Goal: Task Accomplishment & Management: Manage account settings

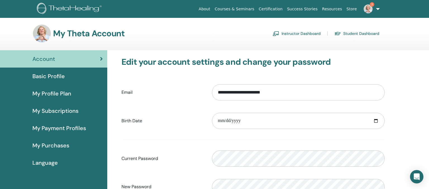
click at [65, 126] on span "My Payment Profiles" at bounding box center [59, 128] width 54 height 8
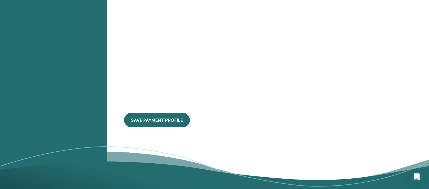
scroll to position [308, 0]
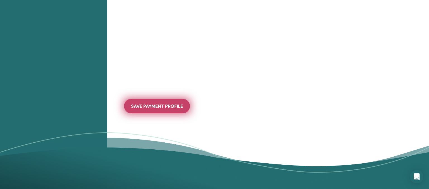
click at [156, 107] on span "save payment profile" at bounding box center [157, 106] width 52 height 6
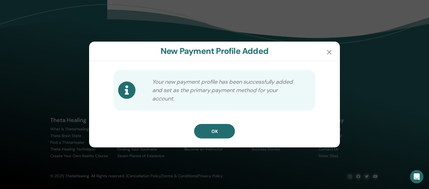
scroll to position [197, 0]
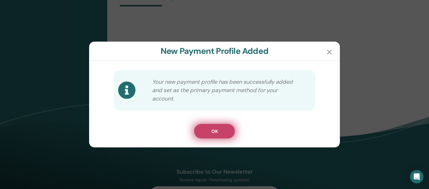
click at [224, 129] on button "OK" at bounding box center [214, 131] width 41 height 15
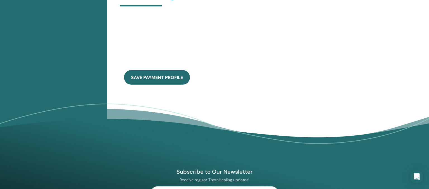
scroll to position [138, 0]
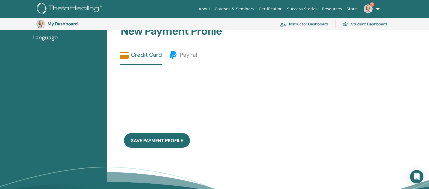
click at [282, 113] on div "save payment profile" at bounding box center [249, 109] width 272 height 89
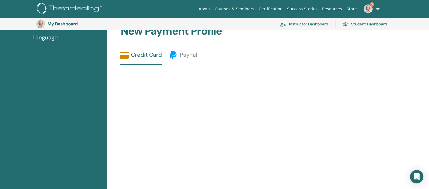
click at [263, 111] on div "save payment profile" at bounding box center [249, 152] width 272 height 174
click at [149, 54] on link "Credit Card" at bounding box center [141, 58] width 42 height 15
click at [268, 80] on div "save payment profile" at bounding box center [249, 152] width 272 height 174
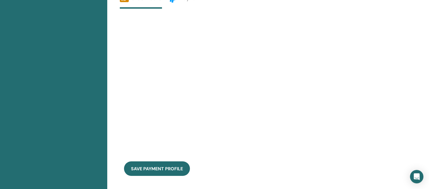
scroll to position [197, 0]
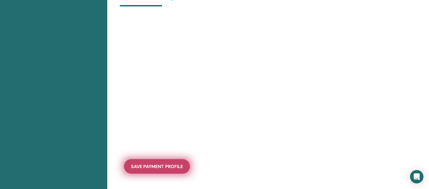
click at [180, 167] on span "save payment profile" at bounding box center [157, 167] width 52 height 6
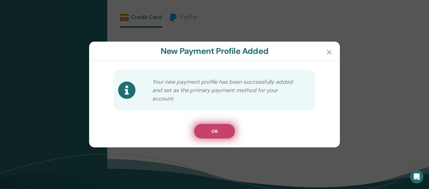
click at [224, 129] on button "OK" at bounding box center [214, 131] width 41 height 15
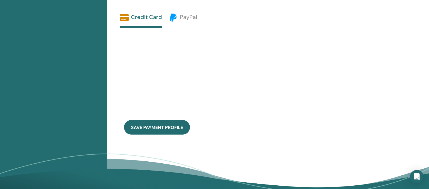
click at [330, 78] on div "save payment profile" at bounding box center [249, 85] width 272 height 114
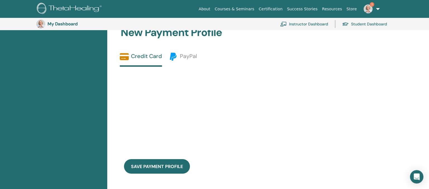
scroll to position [167, 0]
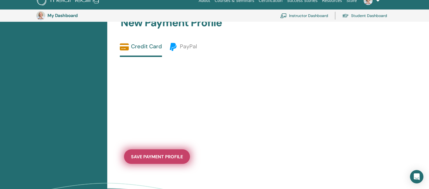
click at [169, 157] on span "save payment profile" at bounding box center [157, 157] width 52 height 6
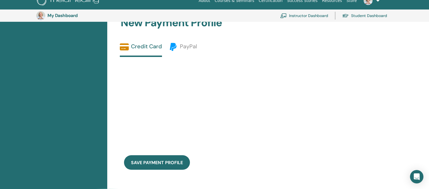
drag, startPoint x: 290, startPoint y: 134, endPoint x: 241, endPoint y: 135, distance: 48.6
click at [288, 134] on div "save payment profile" at bounding box center [249, 117] width 272 height 120
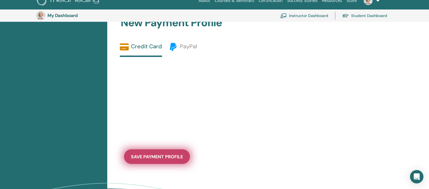
click at [173, 159] on span "save payment profile" at bounding box center [157, 157] width 52 height 6
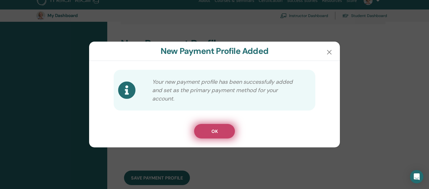
click at [227, 130] on button "OK" at bounding box center [214, 131] width 41 height 15
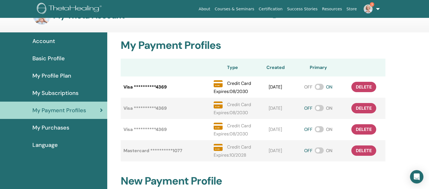
scroll to position [8, 0]
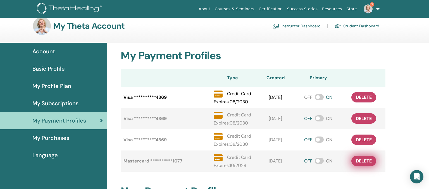
click at [367, 160] on span "delete" at bounding box center [364, 161] width 16 height 6
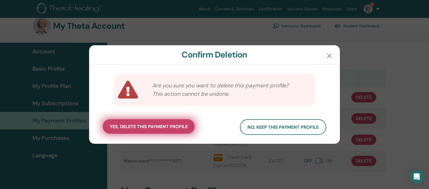
click at [137, 129] on span "yes, delete this payment profile" at bounding box center [149, 127] width 78 height 6
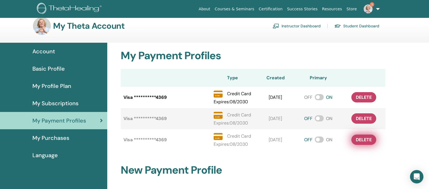
click at [365, 139] on span "delete" at bounding box center [364, 140] width 16 height 6
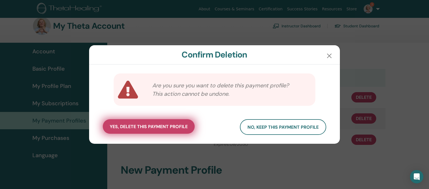
click at [144, 126] on span "yes, delete this payment profile" at bounding box center [149, 127] width 78 height 6
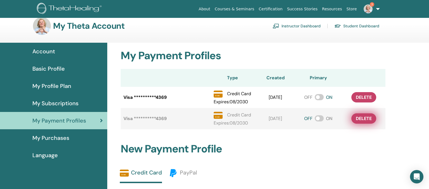
click at [369, 119] on span "delete" at bounding box center [364, 119] width 16 height 6
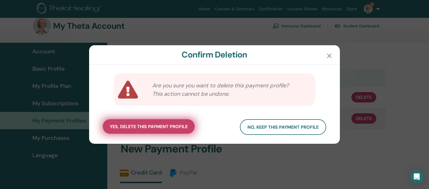
click at [160, 126] on span "yes, delete this payment profile" at bounding box center [149, 127] width 78 height 6
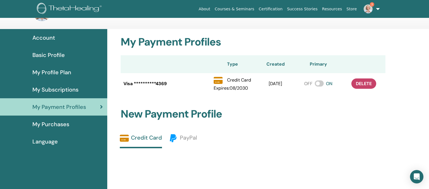
scroll to position [0, 0]
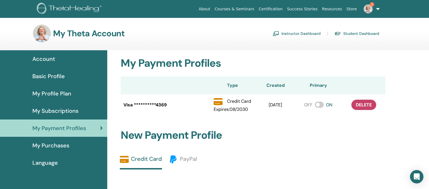
click at [40, 59] on span "Account" at bounding box center [43, 59] width 23 height 8
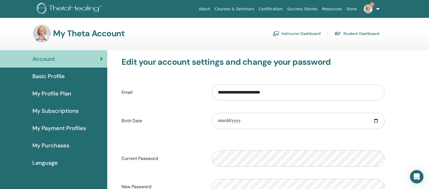
click at [424, 75] on div "**********" at bounding box center [268, 182] width 322 height 264
click at [62, 9] on img at bounding box center [70, 9] width 67 height 13
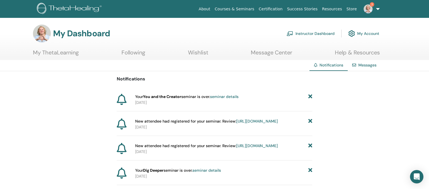
click at [311, 96] on icon at bounding box center [310, 97] width 4 height 6
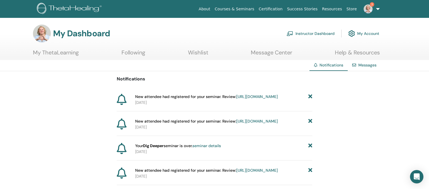
click at [311, 98] on icon at bounding box center [310, 97] width 4 height 6
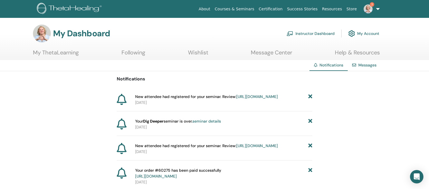
click at [311, 98] on icon at bounding box center [310, 97] width 4 height 6
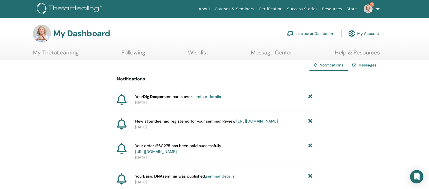
click at [311, 97] on icon at bounding box center [310, 97] width 4 height 6
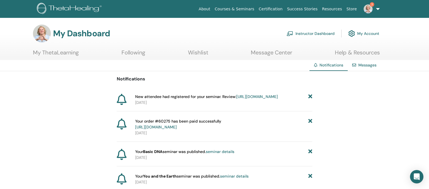
click at [311, 97] on icon at bounding box center [310, 97] width 4 height 6
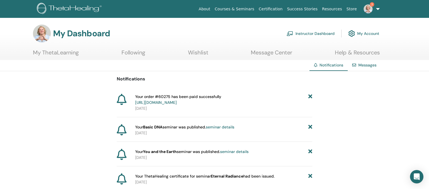
click at [311, 97] on icon at bounding box center [310, 100] width 4 height 12
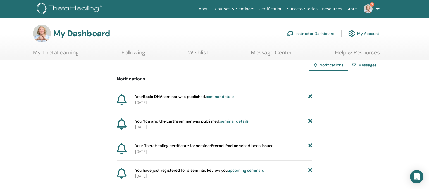
click at [311, 97] on icon at bounding box center [310, 97] width 4 height 6
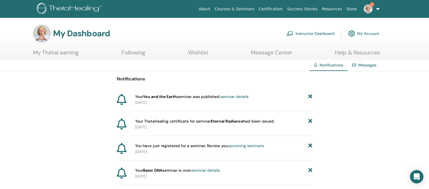
click at [311, 97] on icon at bounding box center [310, 97] width 4 height 6
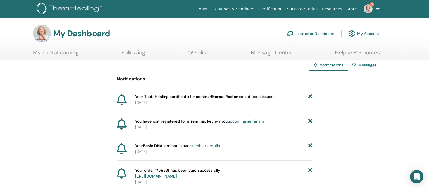
click at [310, 97] on icon at bounding box center [310, 97] width 4 height 6
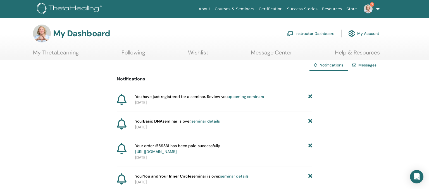
click at [310, 97] on icon at bounding box center [310, 97] width 4 height 6
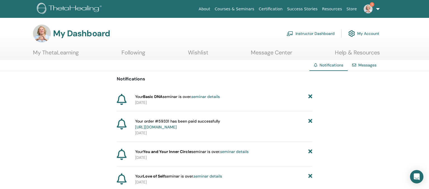
click at [310, 97] on icon at bounding box center [310, 97] width 4 height 6
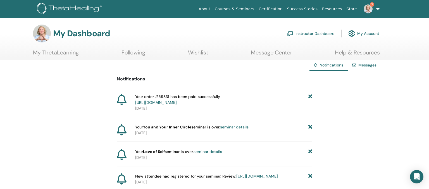
click at [310, 97] on icon at bounding box center [310, 100] width 4 height 12
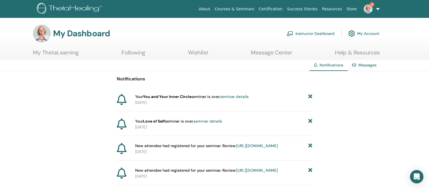
click at [310, 97] on icon at bounding box center [310, 97] width 4 height 6
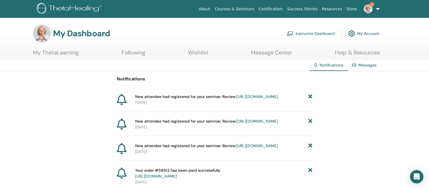
click at [310, 97] on icon at bounding box center [310, 97] width 4 height 6
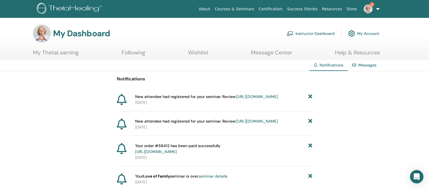
click at [310, 97] on icon at bounding box center [310, 97] width 4 height 6
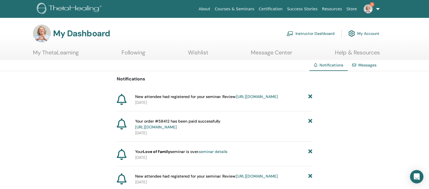
click at [310, 97] on icon at bounding box center [310, 97] width 4 height 6
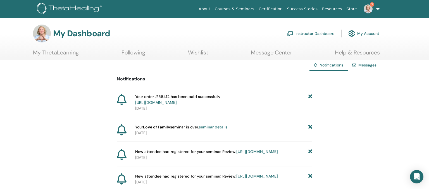
click at [310, 97] on icon at bounding box center [310, 100] width 4 height 12
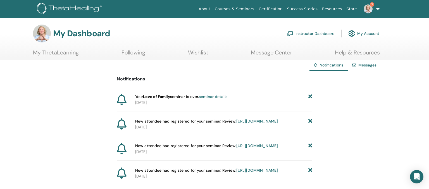
click at [310, 97] on icon at bounding box center [310, 97] width 4 height 6
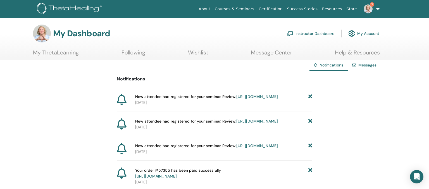
click at [310, 97] on icon at bounding box center [310, 97] width 4 height 6
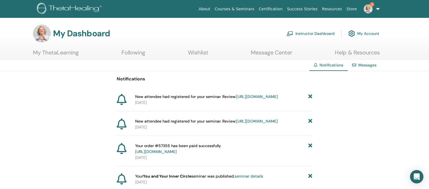
click at [310, 97] on icon at bounding box center [310, 97] width 4 height 6
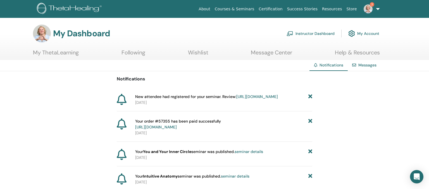
click at [310, 97] on icon at bounding box center [310, 97] width 4 height 6
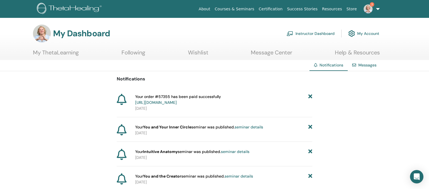
click at [310, 97] on icon at bounding box center [310, 100] width 4 height 12
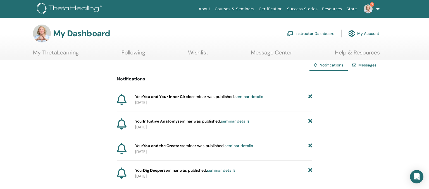
click at [310, 97] on icon at bounding box center [310, 97] width 4 height 6
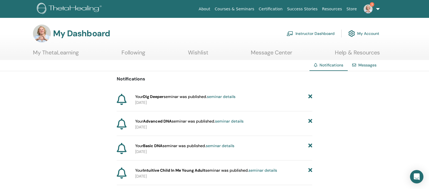
click at [325, 65] on span "Notifications" at bounding box center [332, 65] width 24 height 5
click at [314, 67] on div "Notifications" at bounding box center [329, 65] width 38 height 11
